Goal: Transaction & Acquisition: Purchase product/service

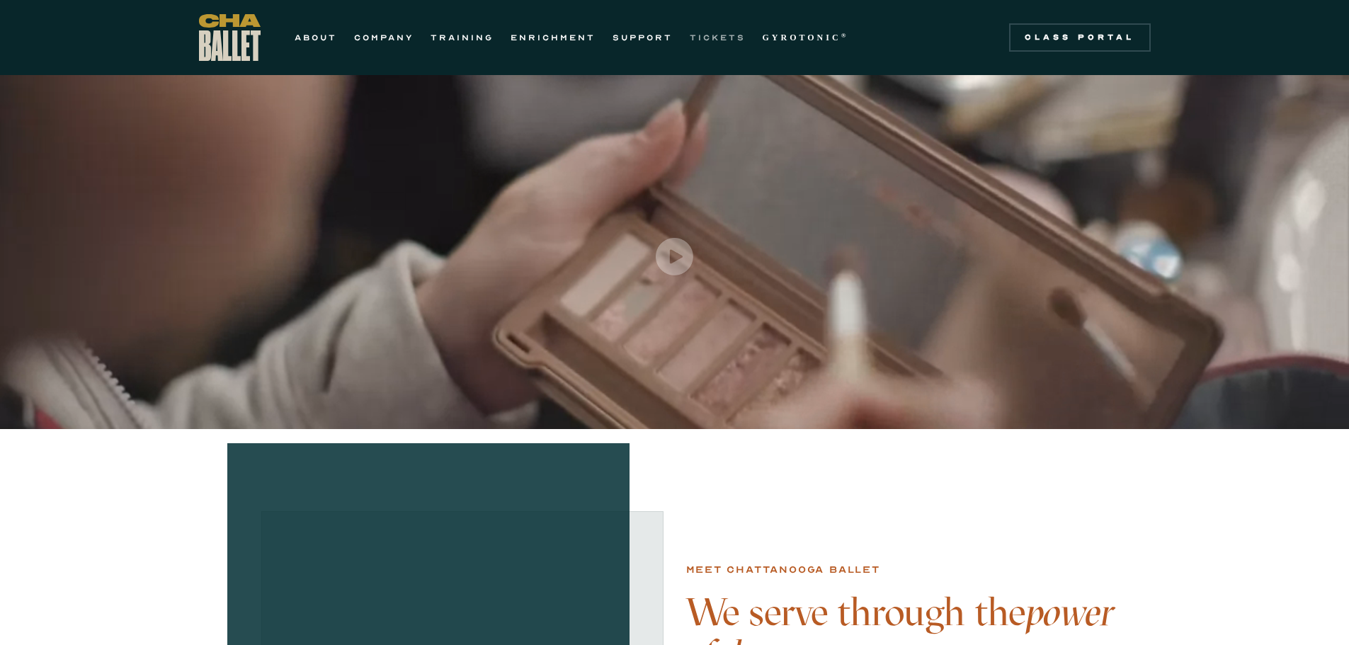
click at [698, 42] on link "TICKETS" at bounding box center [718, 37] width 56 height 17
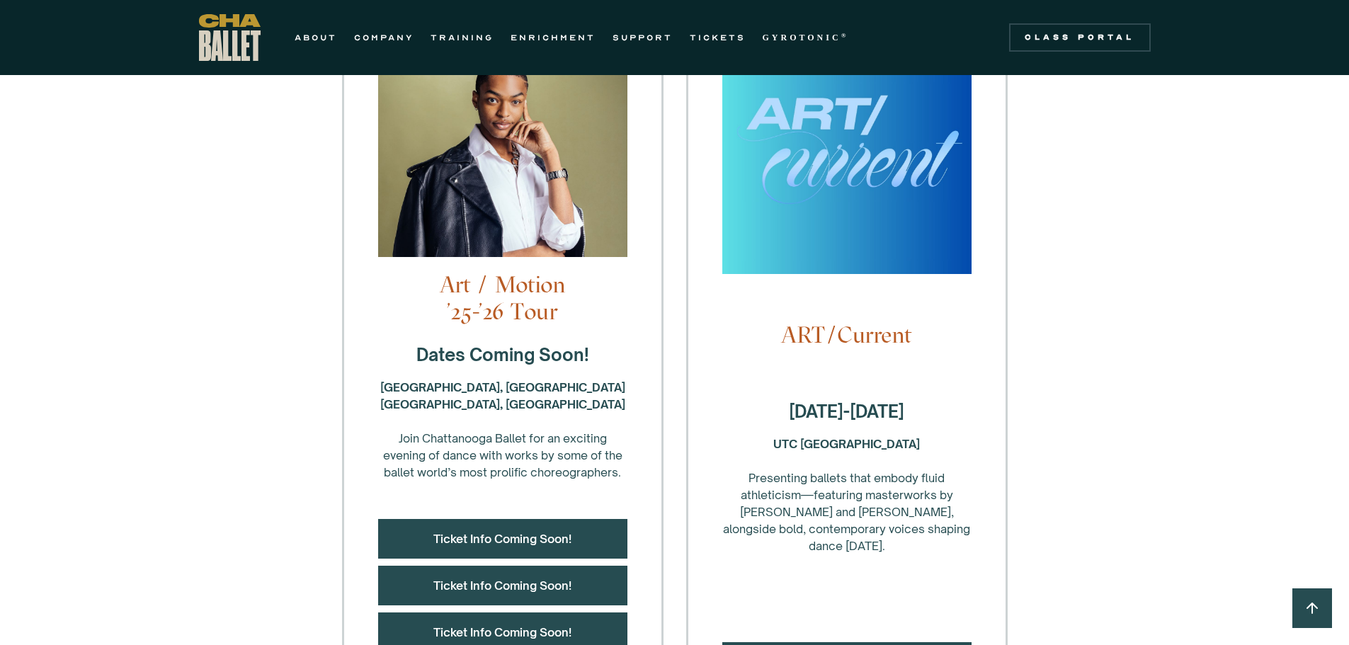
scroll to position [425, 0]
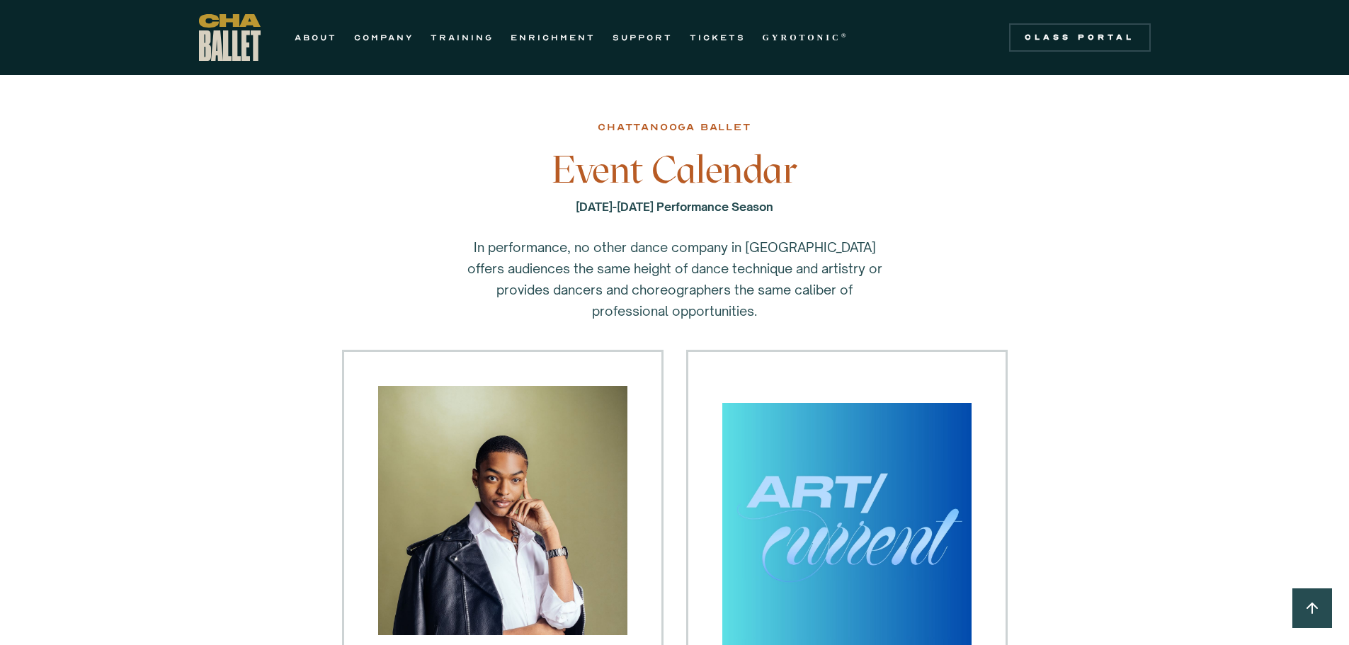
scroll to position [425, 0]
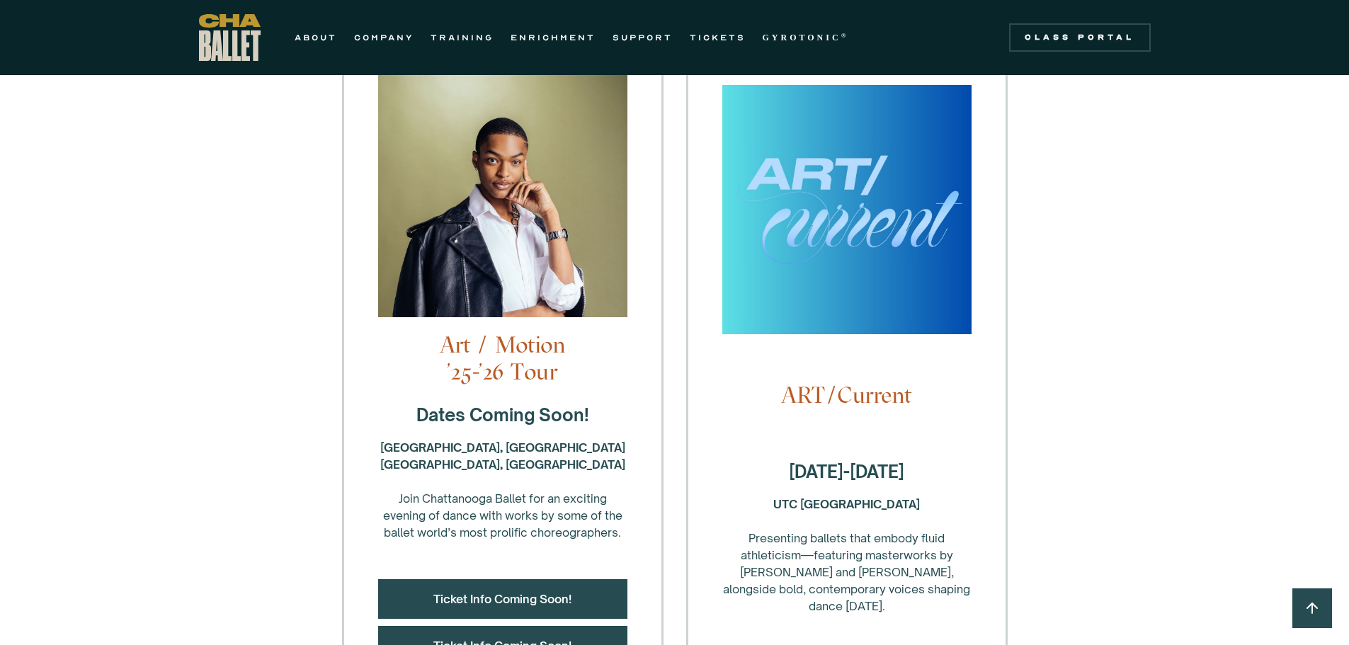
scroll to position [283, 0]
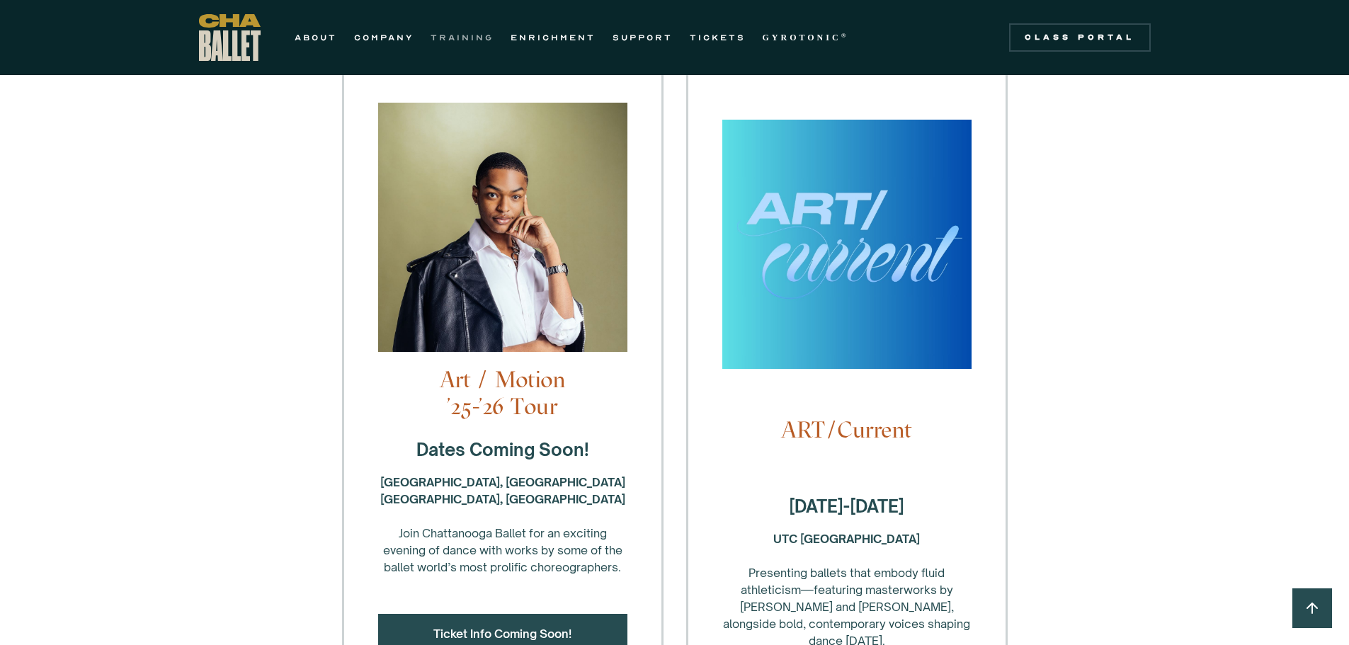
click at [445, 38] on link "TRAINING" at bounding box center [462, 37] width 63 height 17
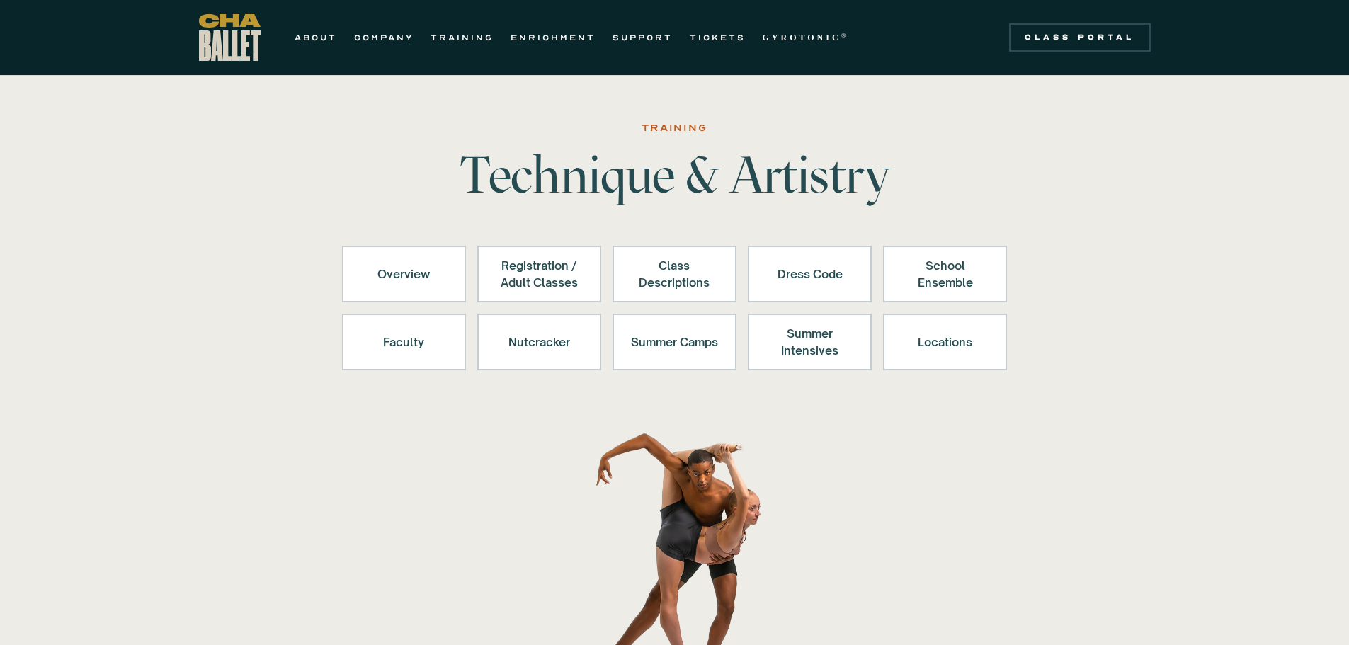
scroll to position [283, 0]
